Goal: Complete application form

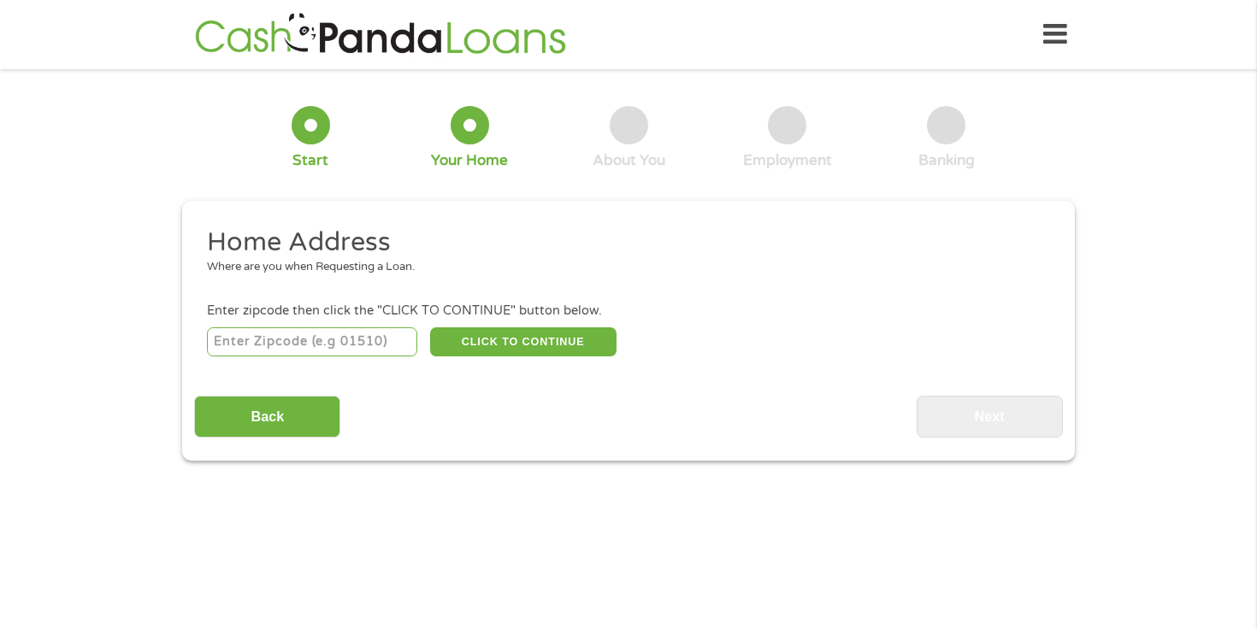
click at [333, 342] on input "number" at bounding box center [312, 342] width 211 height 29
type input "53202"
click at [537, 349] on button "CLICK TO CONTINUE" at bounding box center [523, 342] width 186 height 29
type input "53202"
type input "[GEOGRAPHIC_DATA]"
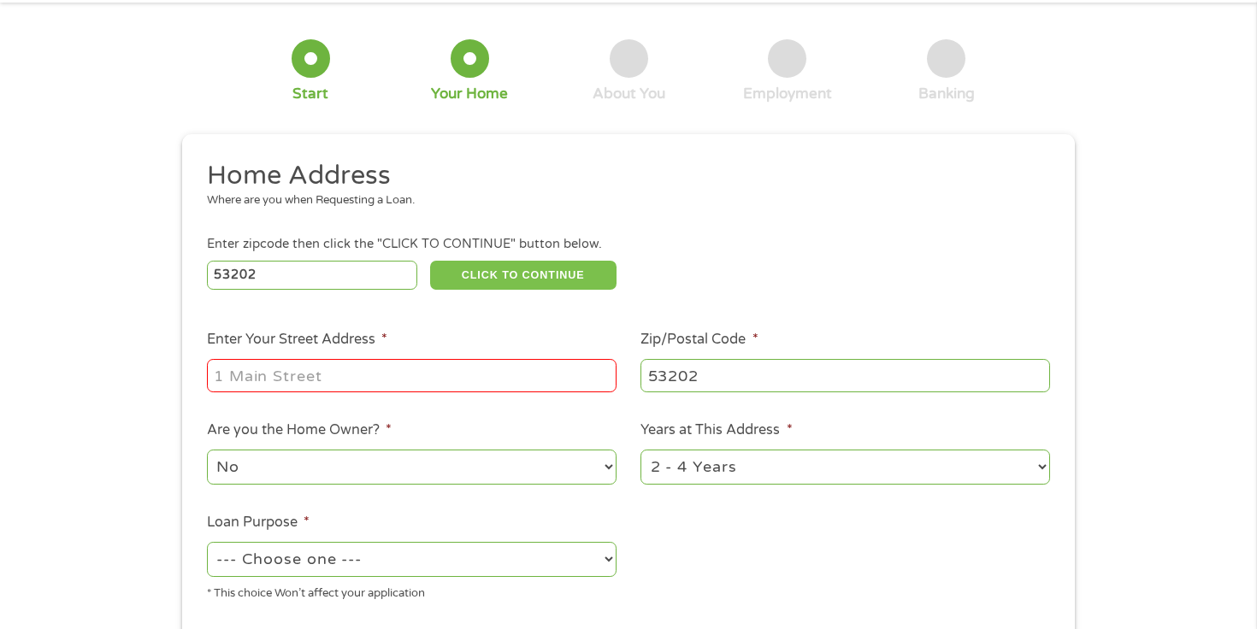
scroll to position [81, 0]
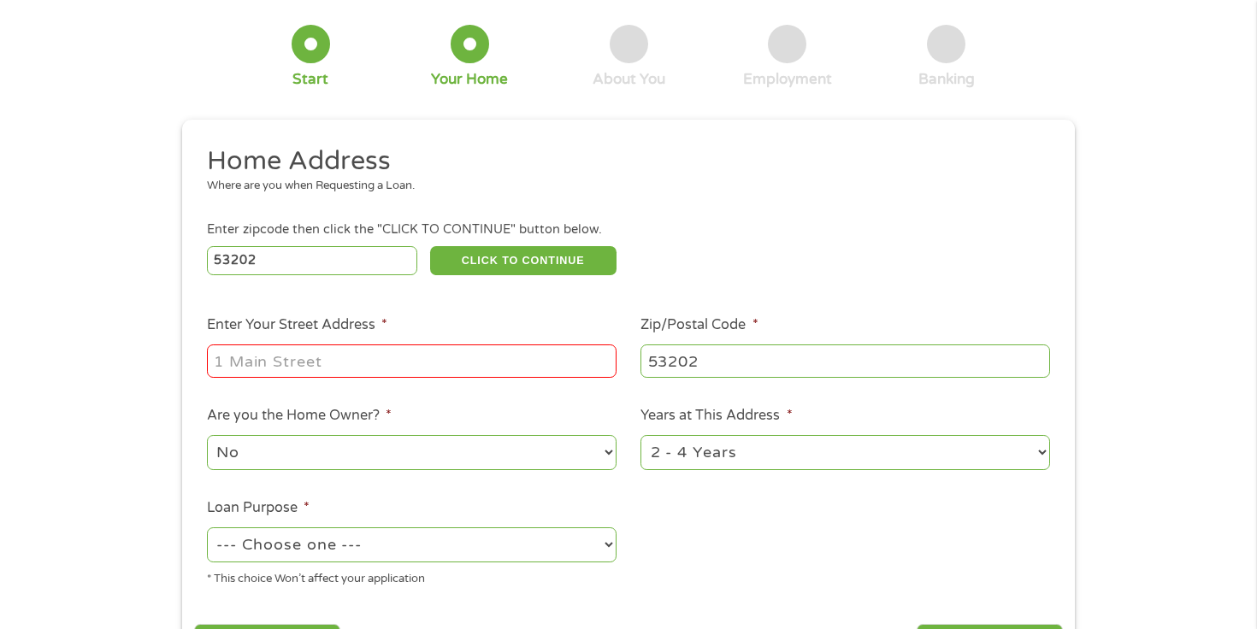
click at [415, 363] on input "Enter Your Street Address *" at bounding box center [412, 361] width 410 height 32
type input "[STREET_ADDRESS]"
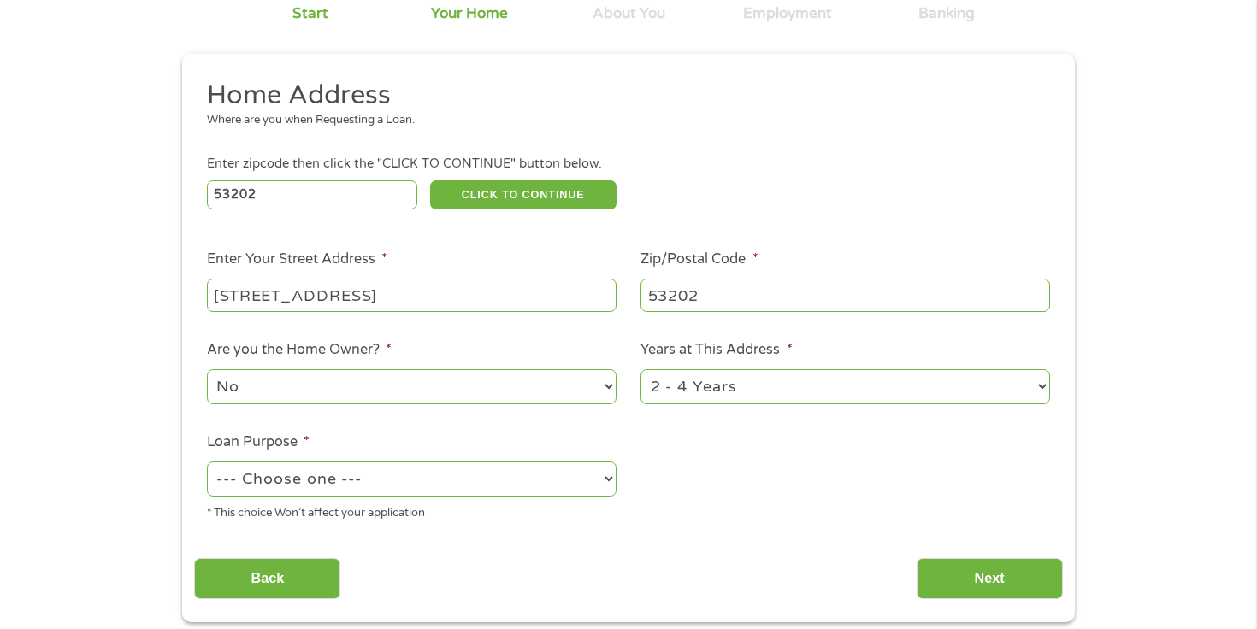
scroll to position [179, 0]
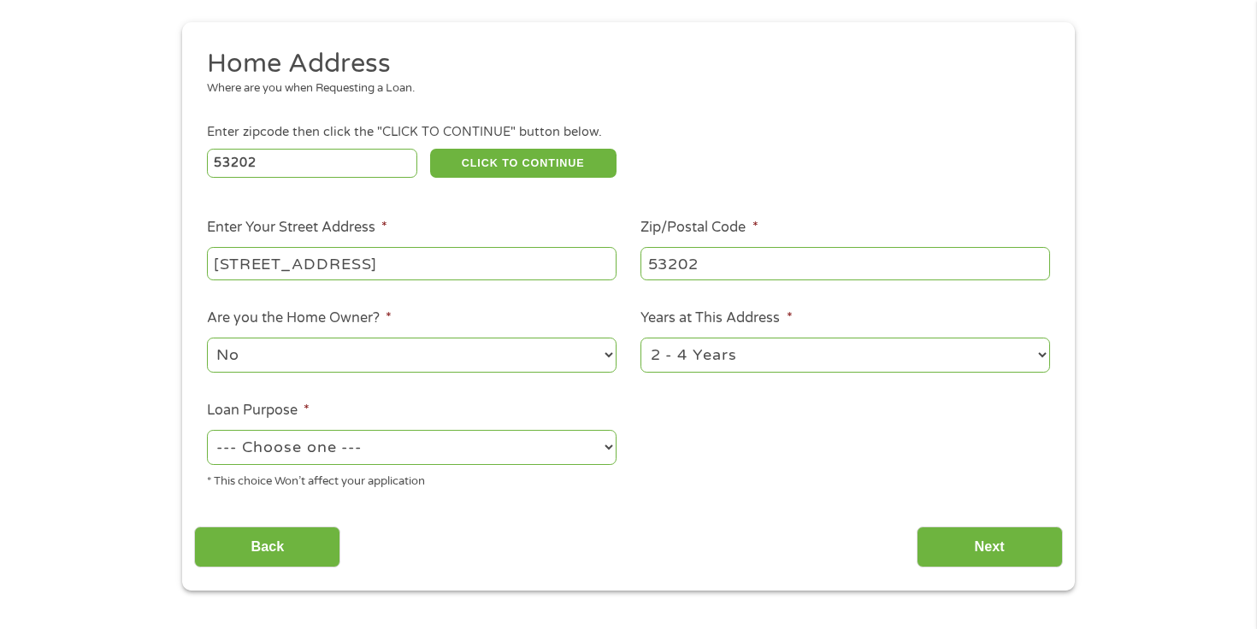
click at [477, 447] on select "--- Choose one --- Pay Bills Debt Consolidation Home Improvement Major Purchase…" at bounding box center [412, 447] width 410 height 35
select select "paybills"
click at [207, 431] on select "--- Choose one --- Pay Bills Debt Consolidation Home Improvement Major Purchase…" at bounding box center [412, 447] width 410 height 35
click at [963, 557] on input "Next" at bounding box center [990, 548] width 146 height 42
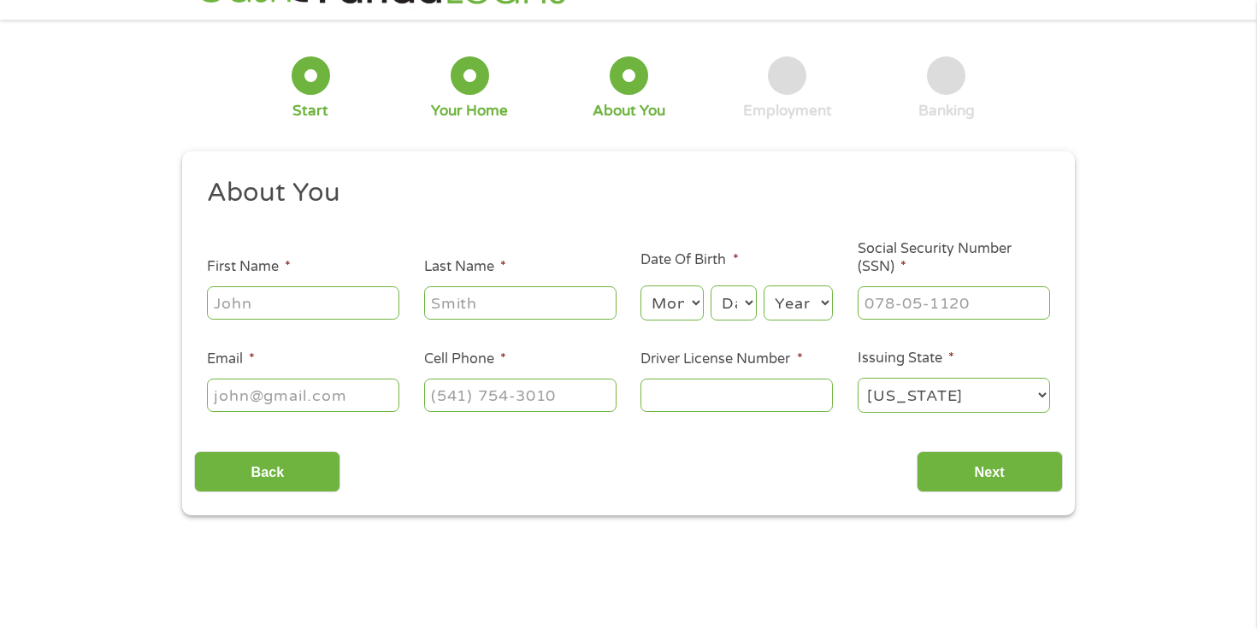
scroll to position [0, 0]
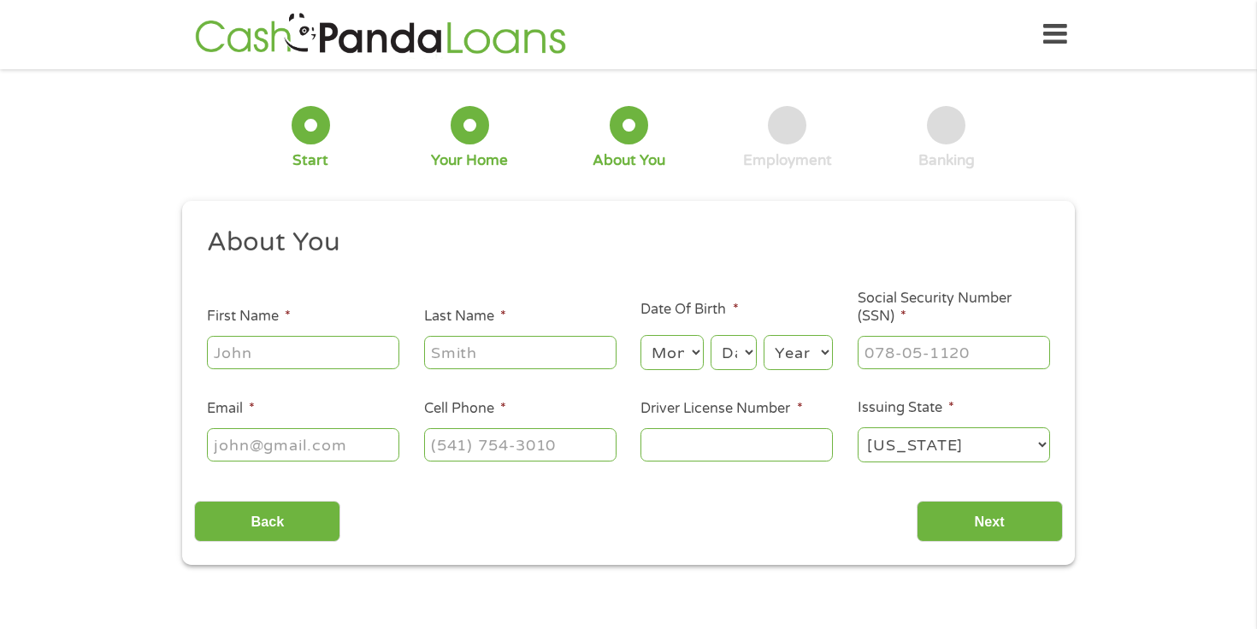
click at [347, 362] on input "First Name *" at bounding box center [303, 352] width 192 height 32
type input "[PERSON_NAME]"
type input "[EMAIL_ADDRESS][DOMAIN_NAME]"
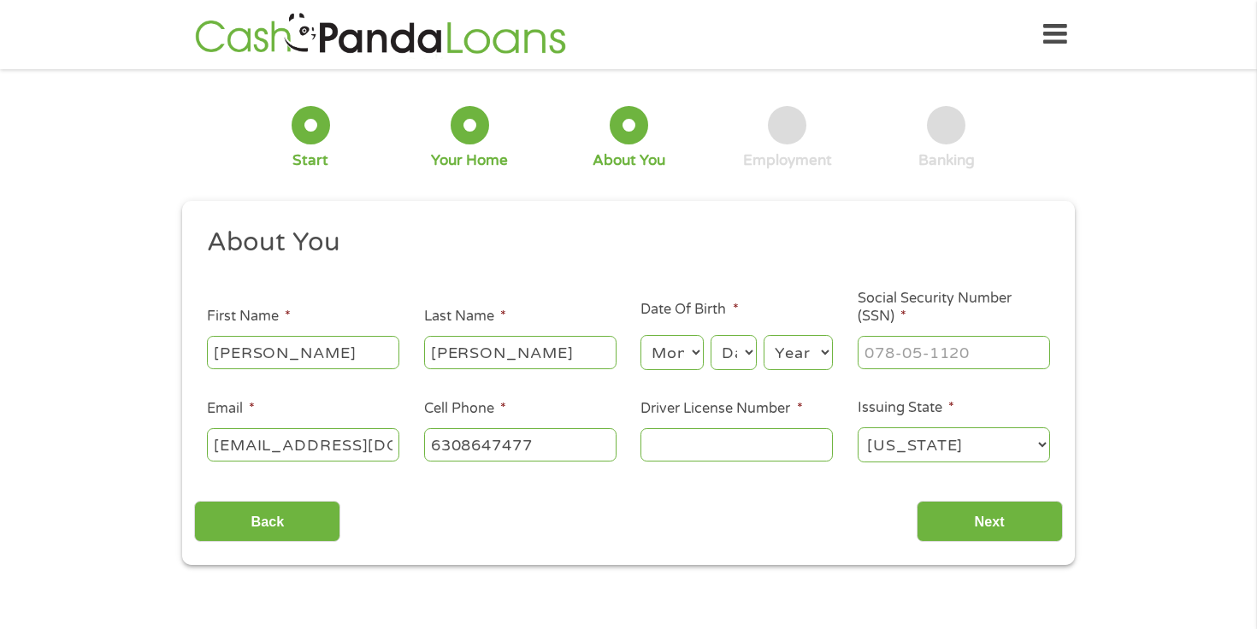
type input "[PHONE_NUMBER]"
click at [673, 366] on select "Month 1 2 3 4 5 6 7 8 9 10 11 12" at bounding box center [672, 352] width 62 height 35
select select "10"
click at [641, 336] on select "Month 1 2 3 4 5 6 7 8 9 10 11 12" at bounding box center [672, 352] width 62 height 35
click at [740, 363] on select "Day 1 2 3 4 5 6 7 8 9 10 11 12 13 14 15 16 17 18 19 20 21 22 23 24 25 26 27 28 …" at bounding box center [734, 352] width 46 height 35
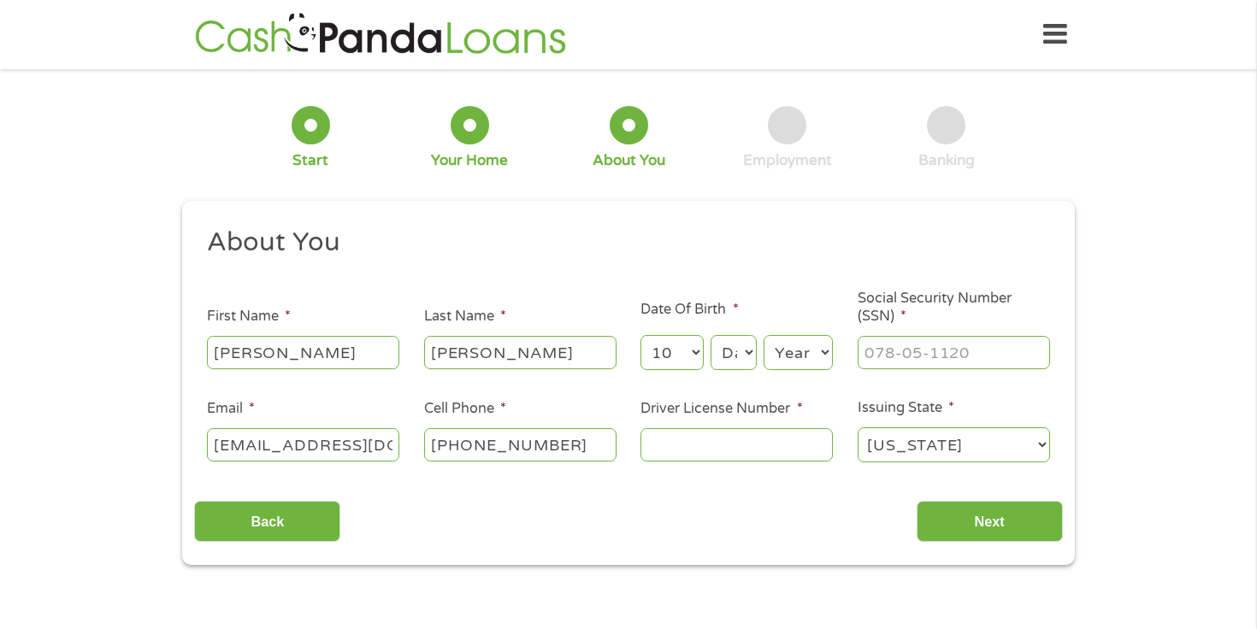
select select "18"
click at [711, 336] on select "Day 1 2 3 4 5 6 7 8 9 10 11 12 13 14 15 16 17 18 19 20 21 22 23 24 25 26 27 28 …" at bounding box center [734, 352] width 46 height 35
click at [801, 356] on select "Year [DATE] 2006 2005 2004 2003 2002 2001 2000 1999 1998 1997 1996 1995 1994 19…" at bounding box center [798, 352] width 69 height 35
select select "1991"
click at [764, 336] on select "Year [DATE] 2006 2005 2004 2003 2002 2001 2000 1999 1998 1997 1996 1995 1994 19…" at bounding box center [798, 352] width 69 height 35
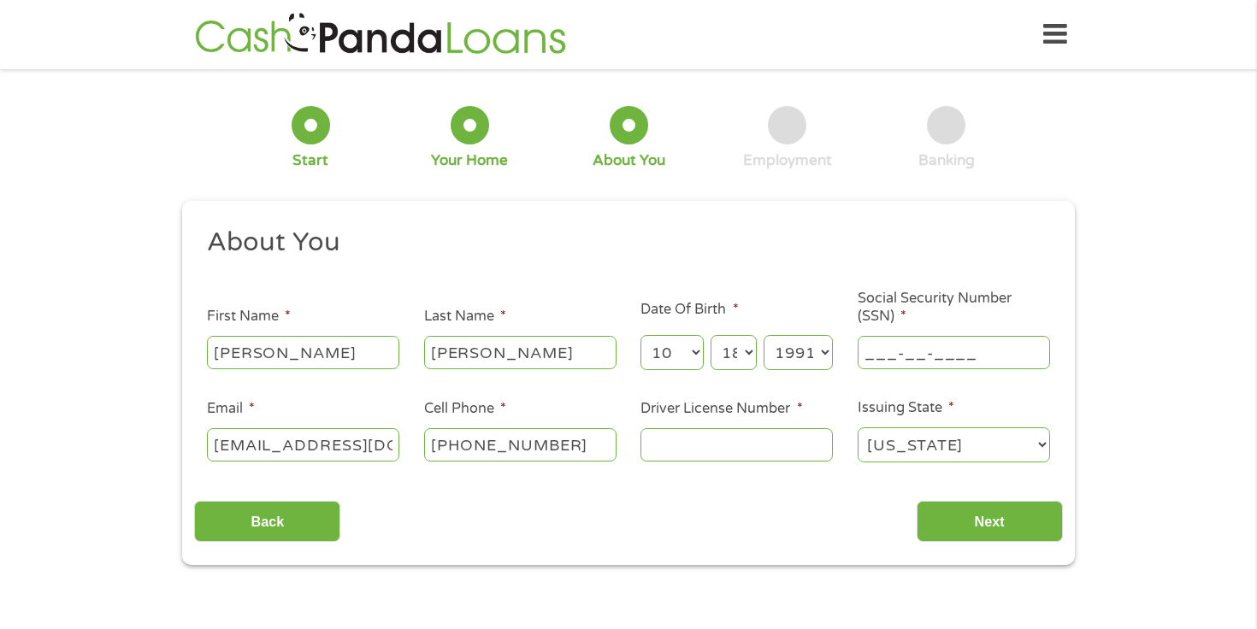
click at [927, 361] on input "___-__-____" at bounding box center [954, 352] width 192 height 32
type input "342-86-3259"
click at [897, 452] on select "[US_STATE] [US_STATE] [US_STATE] [US_STATE] [US_STATE] [US_STATE] [US_STATE] [U…" at bounding box center [954, 445] width 192 height 35
select select "[US_STATE]"
click at [858, 428] on select "[US_STATE] [US_STATE] [US_STATE] [US_STATE] [US_STATE] [US_STATE] [US_STATE] [U…" at bounding box center [954, 445] width 192 height 35
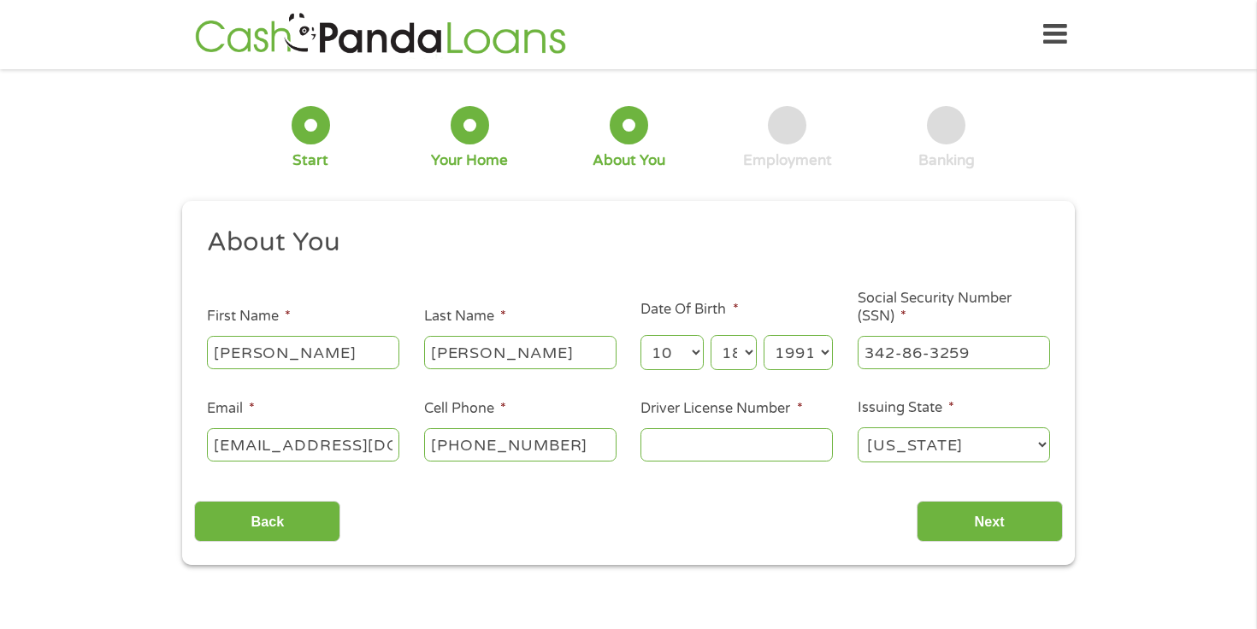
click at [695, 448] on input "Driver License Number *" at bounding box center [737, 444] width 192 height 32
type input "k62221691297"
click at [978, 523] on input "Next" at bounding box center [990, 522] width 146 height 42
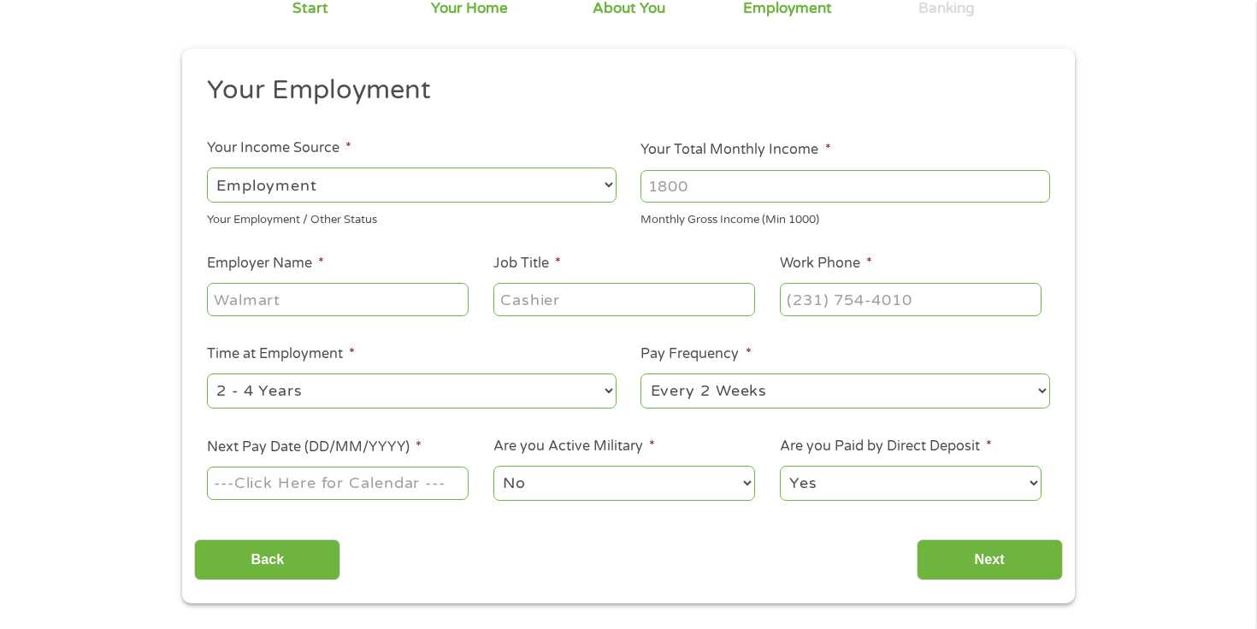
scroll to position [151, 0]
click at [685, 192] on input "Your Total Monthly Income *" at bounding box center [846, 187] width 410 height 32
type input "3500"
click at [395, 299] on input "Employer Name *" at bounding box center [338, 300] width 262 height 32
type input "Carpay"
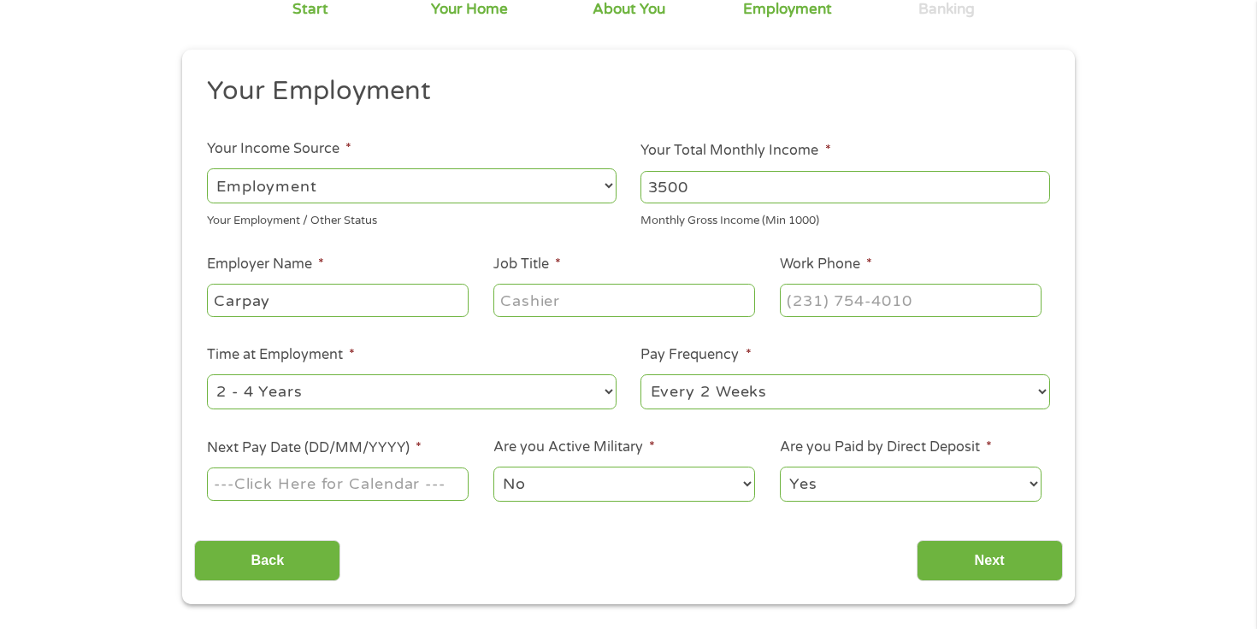
click at [562, 306] on input "Job Title *" at bounding box center [624, 300] width 262 height 32
type input "s"
type input "Sales"
click at [819, 295] on input "(___) ___-____" at bounding box center [911, 300] width 262 height 32
type input "[PHONE_NUMBER]"
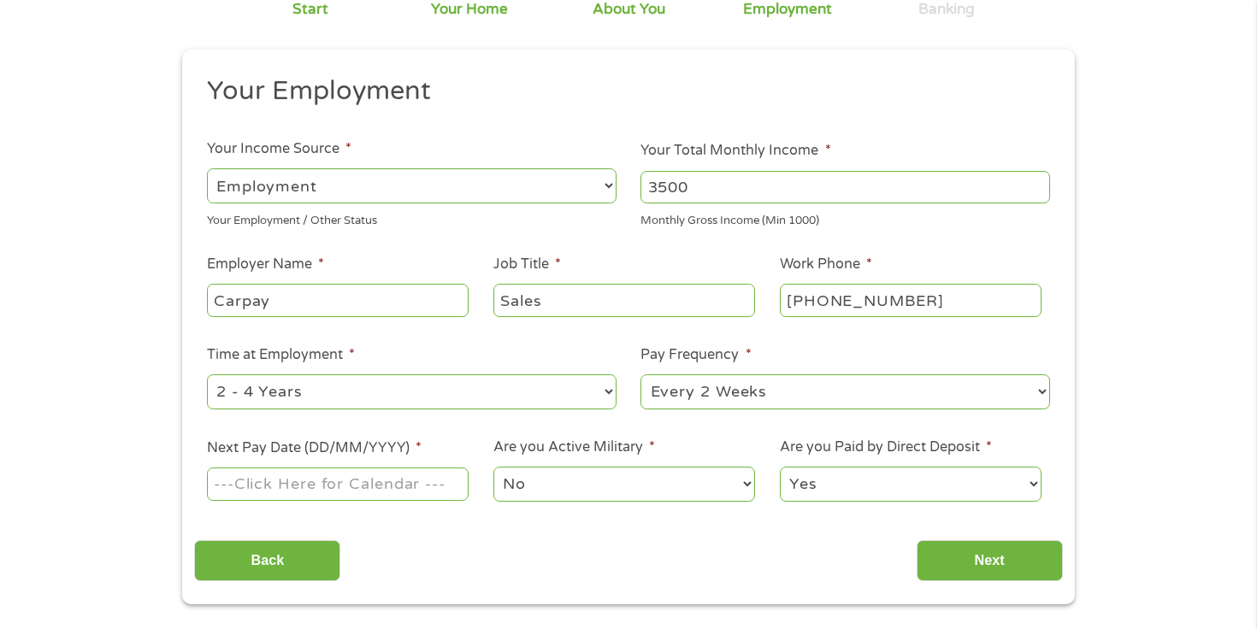
click at [597, 350] on li "Time at Employment * --- Choose one --- 1 Year or less 1 - 2 Years 2 - 4 Years …" at bounding box center [411, 379] width 434 height 68
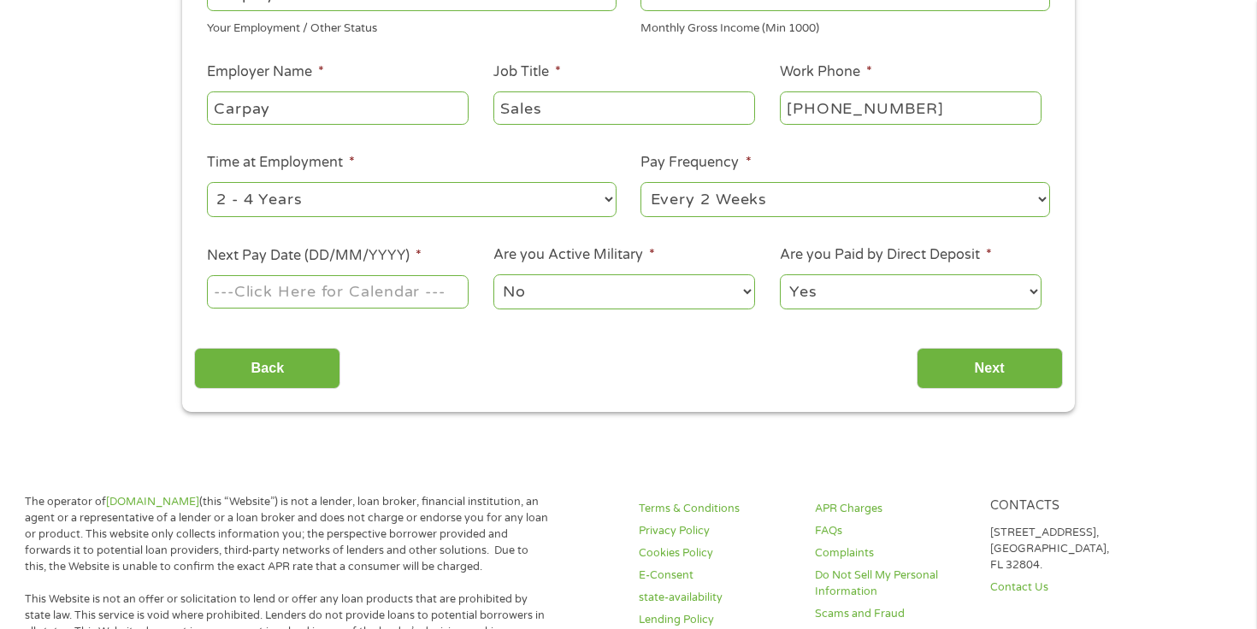
scroll to position [345, 0]
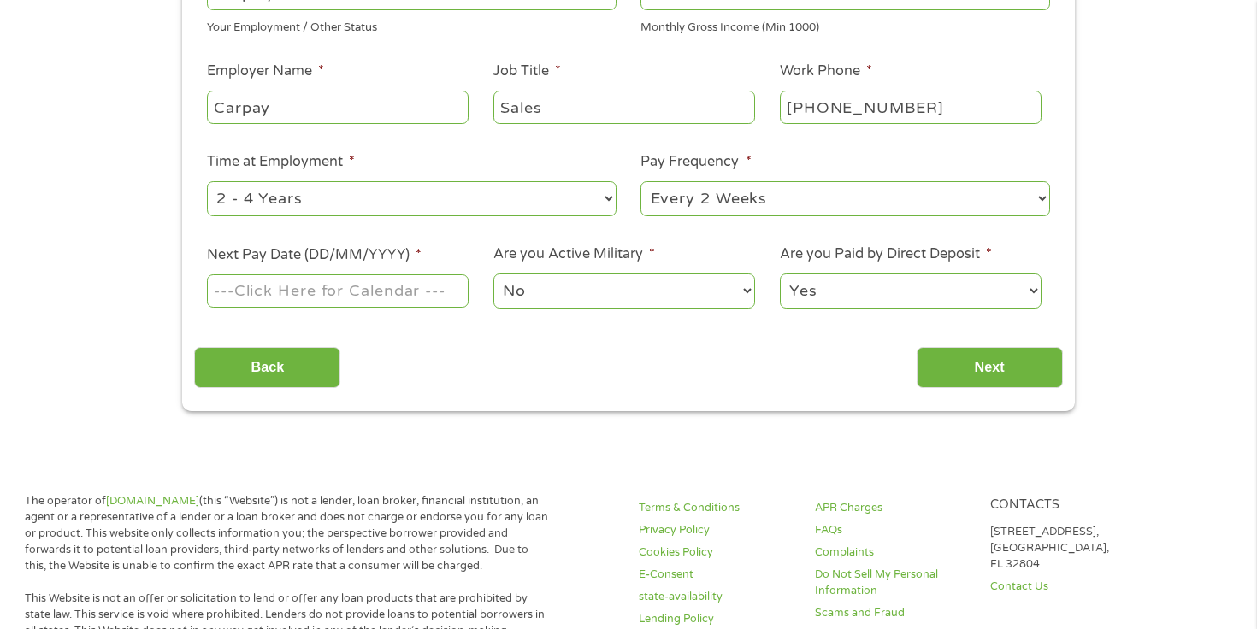
click at [337, 294] on input "Next Pay Date (DD/MM/YYYY) *" at bounding box center [338, 291] width 262 height 32
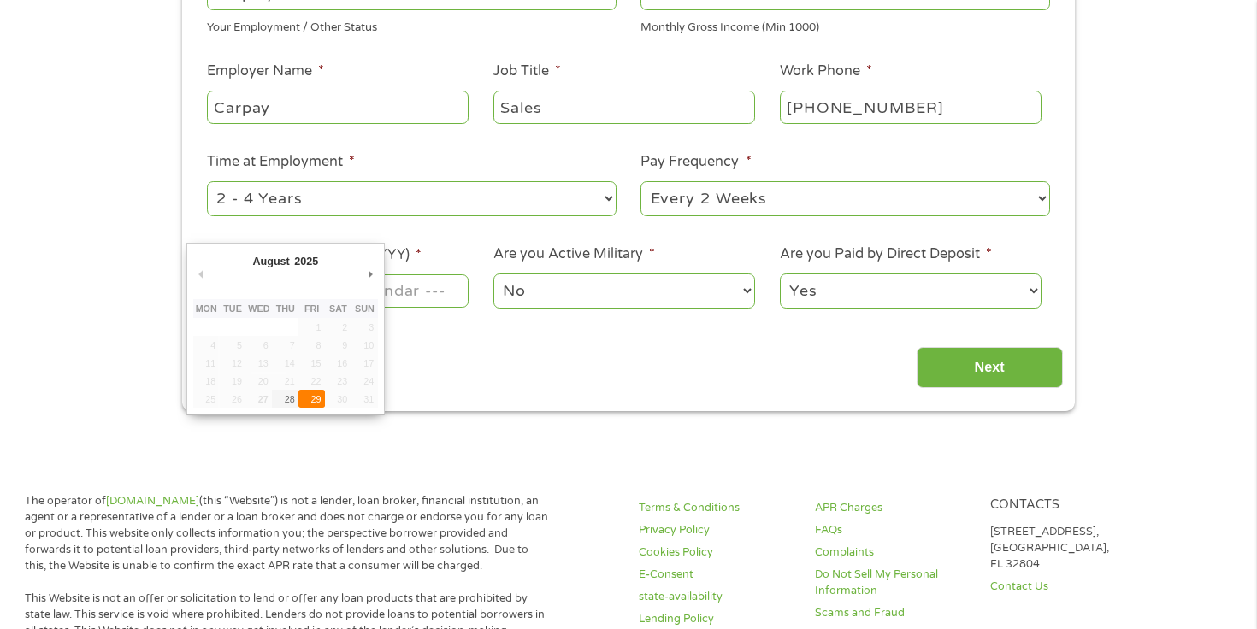
type input "[DATE]"
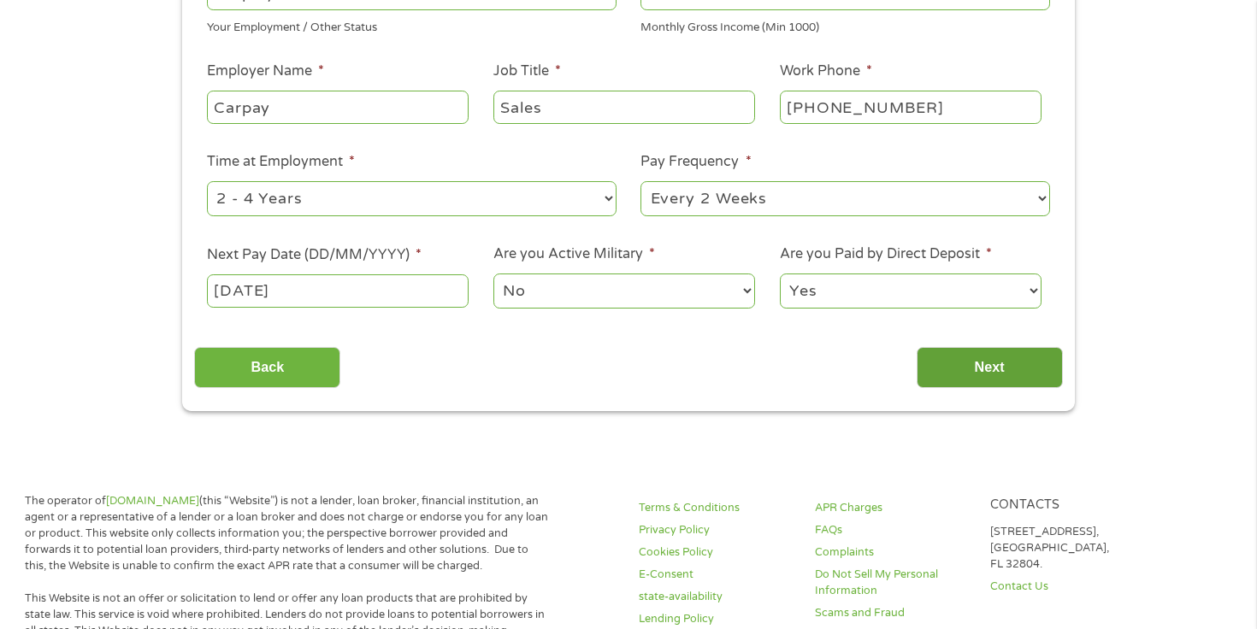
click at [970, 376] on input "Next" at bounding box center [990, 368] width 146 height 42
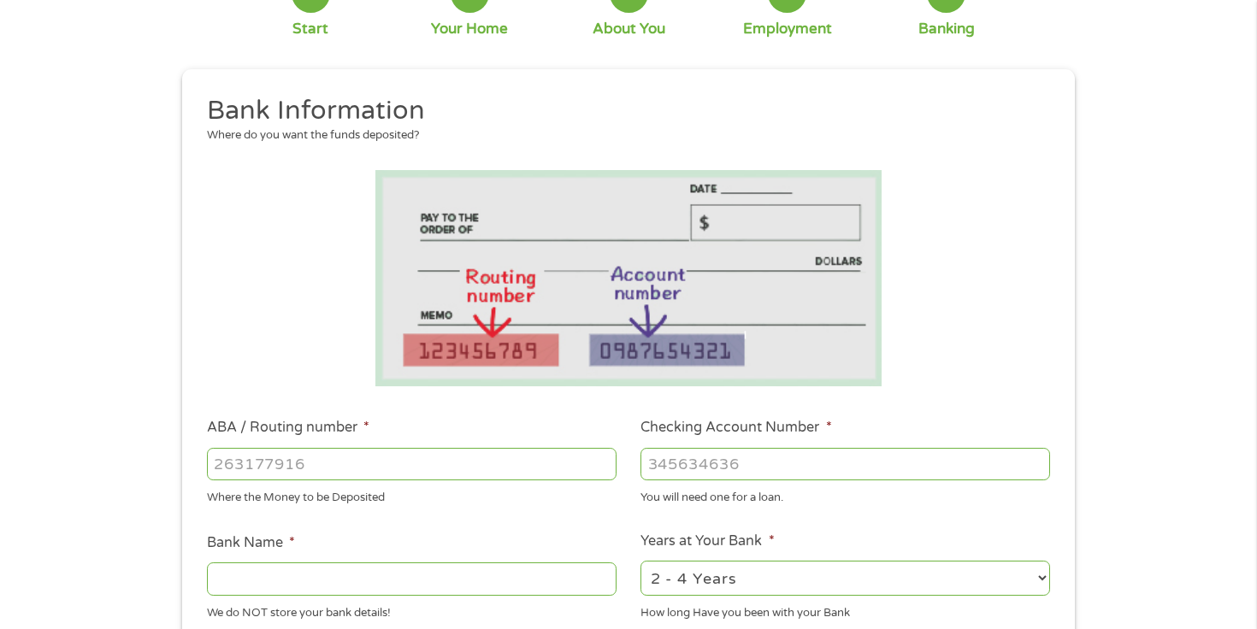
scroll to position [136, 0]
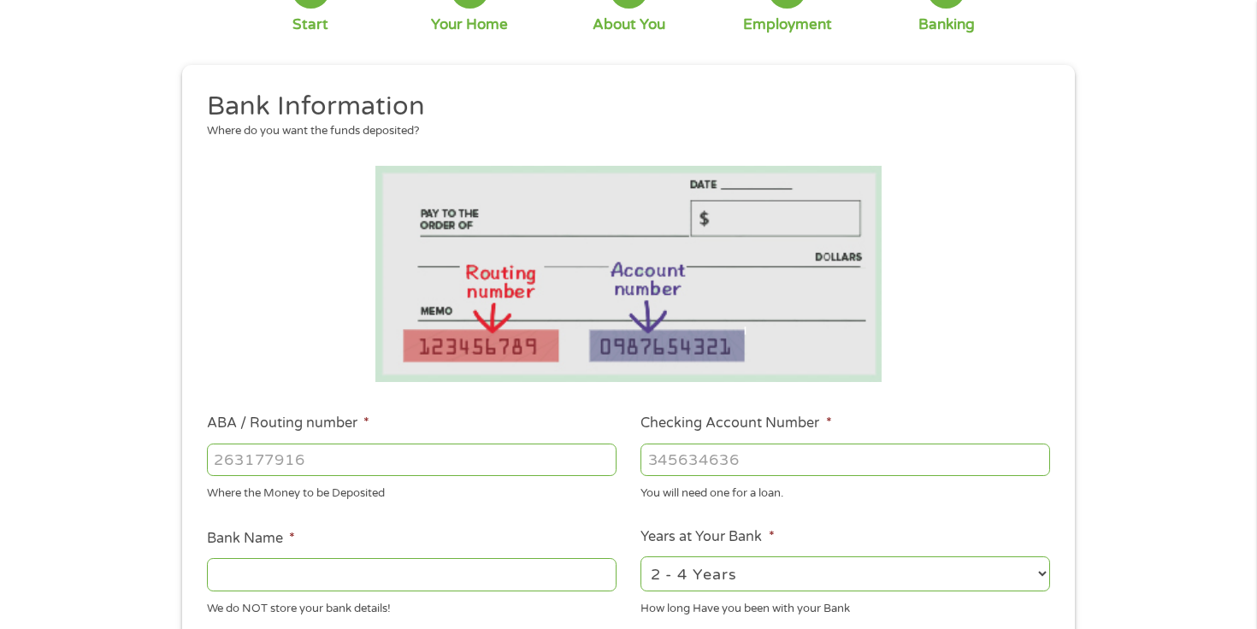
click at [431, 446] on input "ABA / Routing number *" at bounding box center [412, 460] width 410 height 32
type input "071000013"
type input "JPMORGAN CHASE BANK NA"
type input "071000013"
click at [741, 470] on input "Checking Account Number *" at bounding box center [846, 460] width 410 height 32
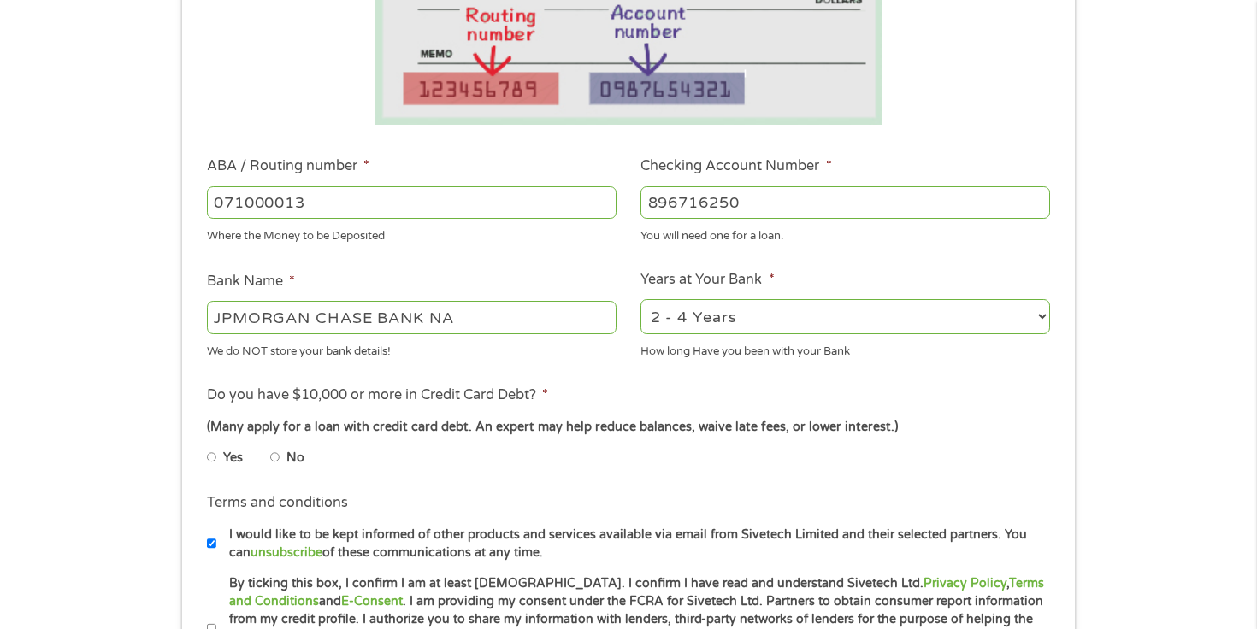
scroll to position [399, 0]
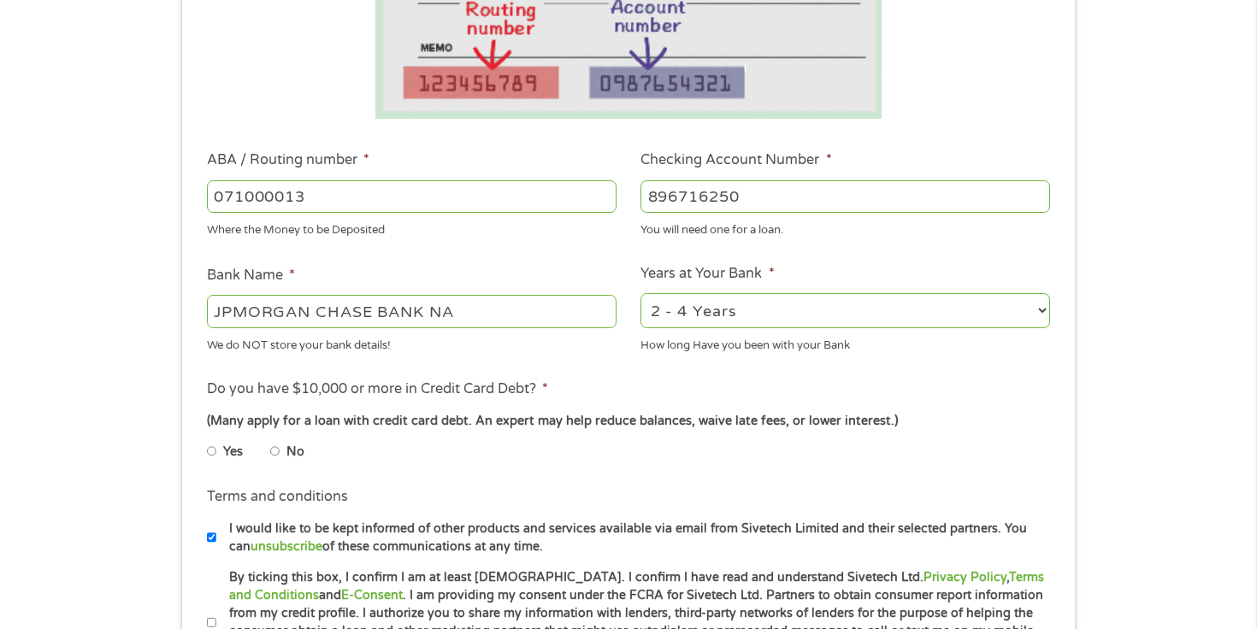
type input "896716250"
click at [774, 314] on select "2 - 4 Years 6 - 12 Months 1 - 2 Years Over 4 Years" at bounding box center [846, 310] width 410 height 35
click at [641, 293] on select "2 - 4 Years 6 - 12 Months 1 - 2 Years Over 4 Years" at bounding box center [846, 310] width 410 height 35
click at [760, 312] on select "2 - 4 Years 6 - 12 Months 1 - 2 Years Over 4 Years" at bounding box center [846, 310] width 410 height 35
select select "60months"
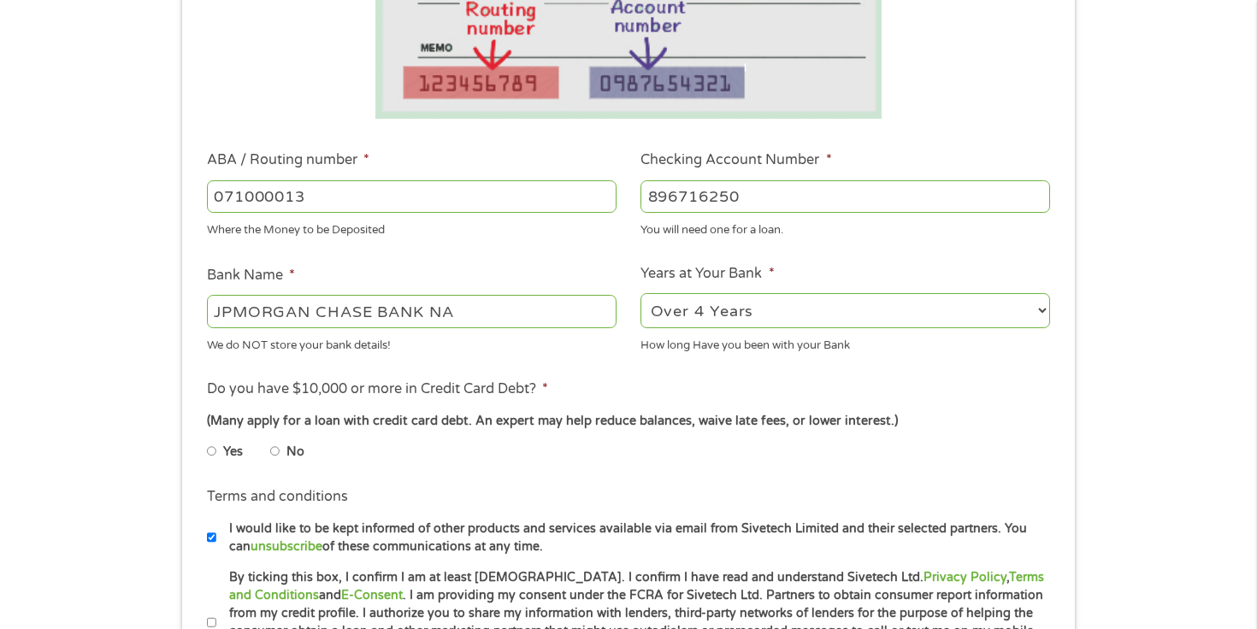
click at [641, 293] on select "2 - 4 Years 6 - 12 Months 1 - 2 Years Over 4 Years" at bounding box center [846, 310] width 410 height 35
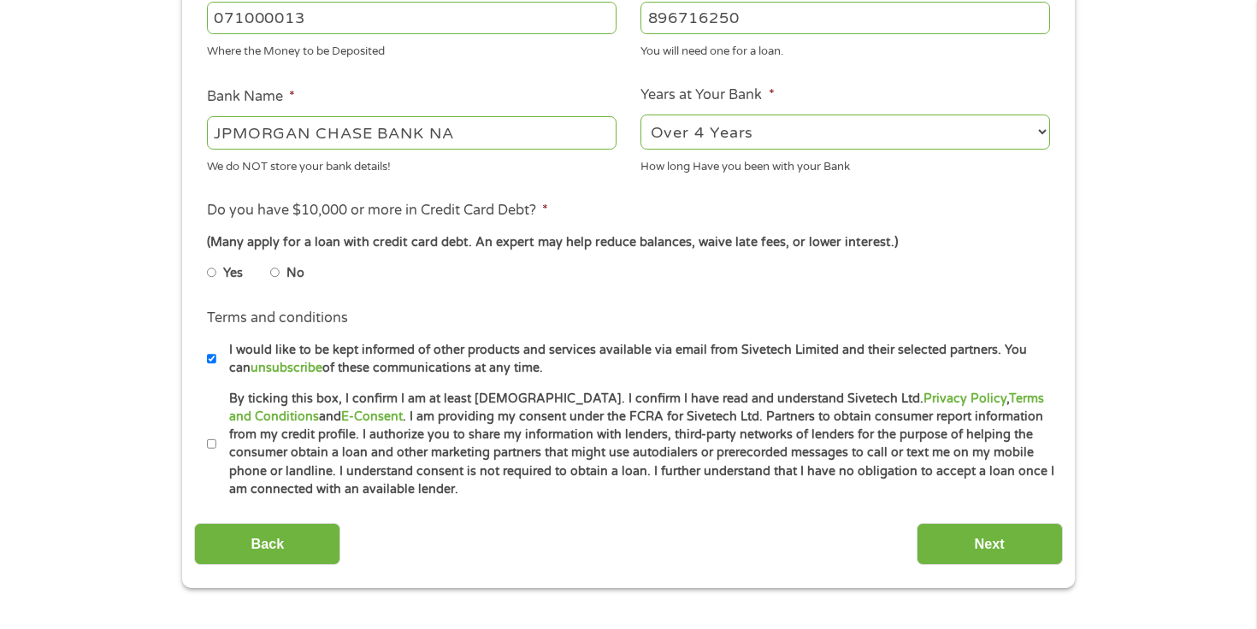
scroll to position [579, 0]
click at [208, 270] on input "Yes" at bounding box center [212, 271] width 10 height 27
radio input "true"
click at [215, 360] on input "I would like to be kept informed of other products and services available via e…" at bounding box center [212, 358] width 10 height 27
checkbox input "false"
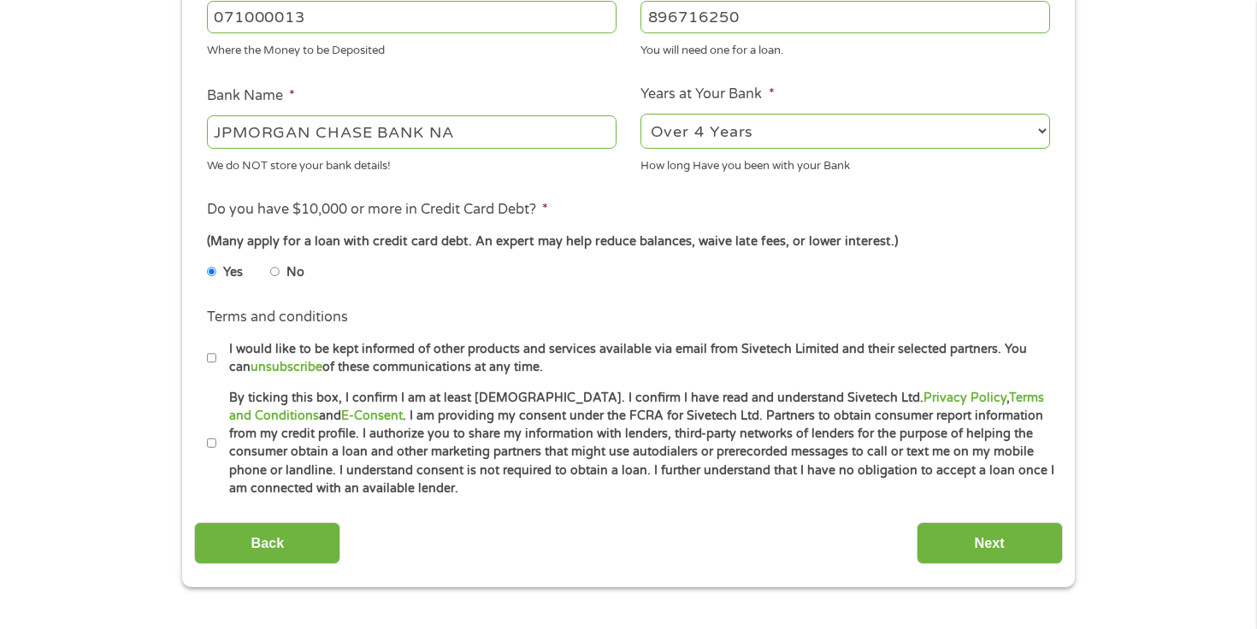
click at [209, 444] on input "By ticking this box, I confirm I am at least [DEMOGRAPHIC_DATA]. I confirm I ha…" at bounding box center [212, 443] width 10 height 27
checkbox input "true"
click at [933, 537] on input "Next" at bounding box center [990, 544] width 146 height 42
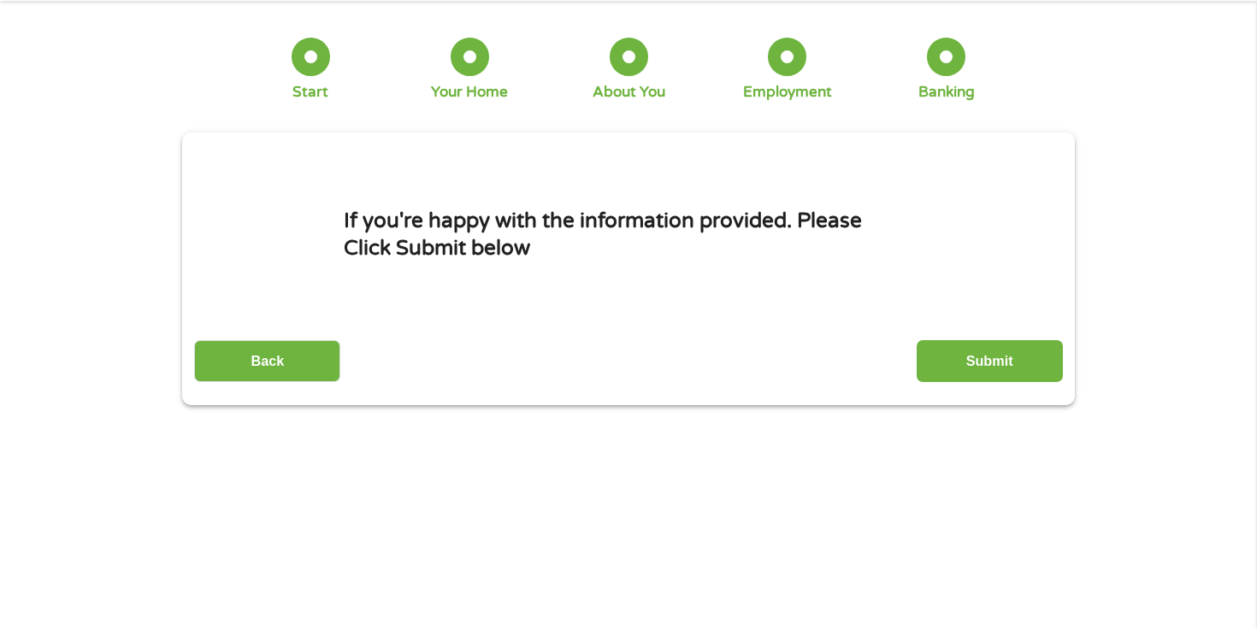
scroll to position [0, 0]
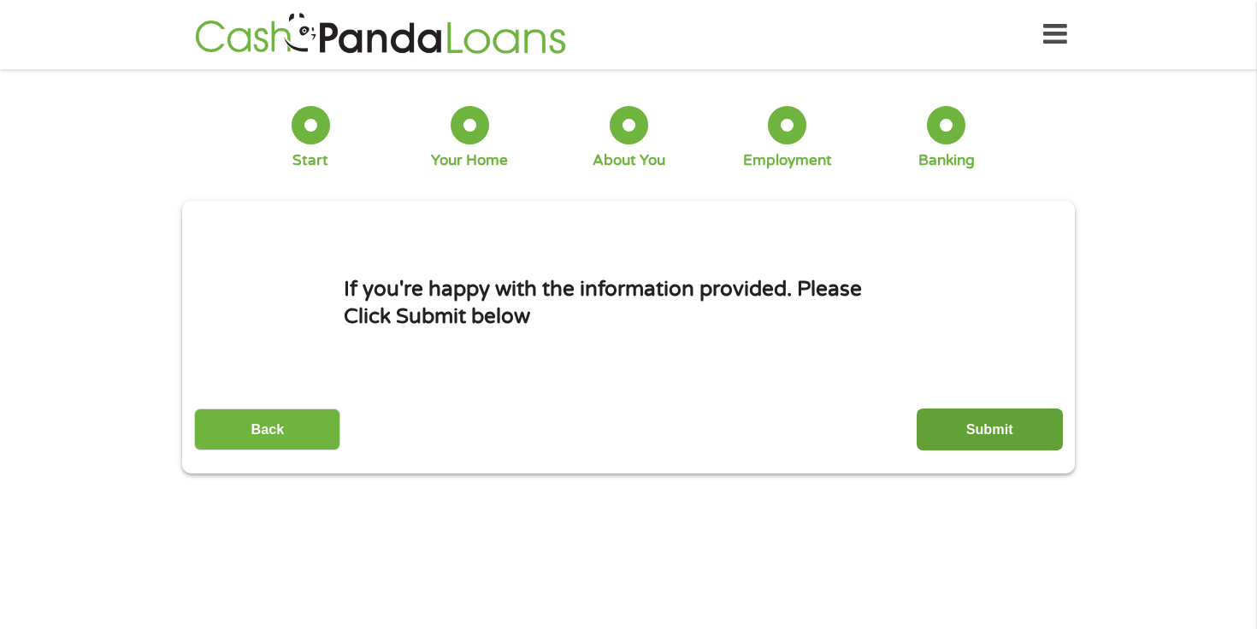
click at [960, 422] on input "Submit" at bounding box center [990, 430] width 146 height 42
